Goal: Check status

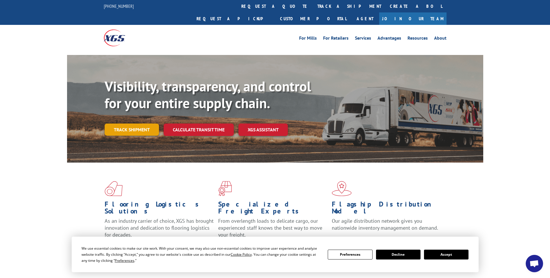
click at [125, 123] on link "Track shipment" at bounding box center [132, 129] width 54 height 12
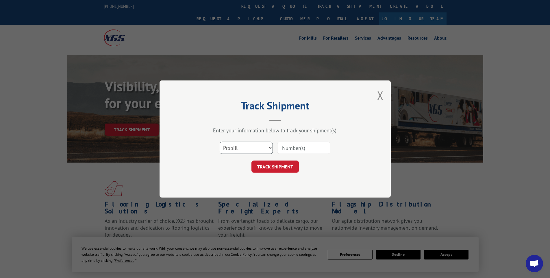
click at [262, 151] on select "Select category... Probill BOL PO" at bounding box center [245, 147] width 53 height 12
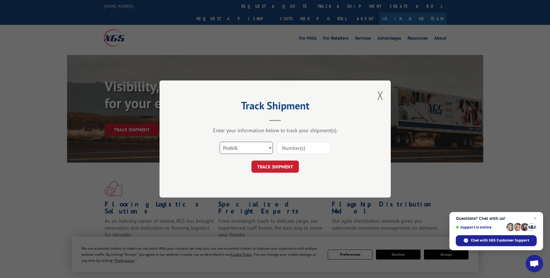
select select "bol"
click at [219, 141] on select "Select category... Probill BOL PO" at bounding box center [245, 147] width 53 height 12
click at [290, 149] on input at bounding box center [303, 147] width 53 height 12
paste input "5594109"
type input "5594109"
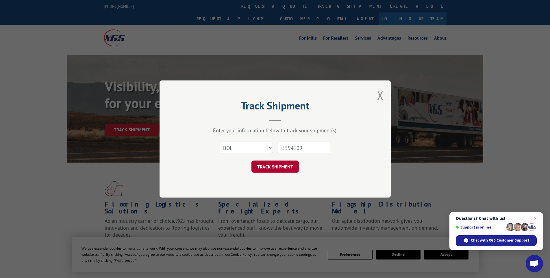
click at [282, 167] on button "TRACK SHIPMENT" at bounding box center [274, 166] width 47 height 12
